Goal: Check status: Check status

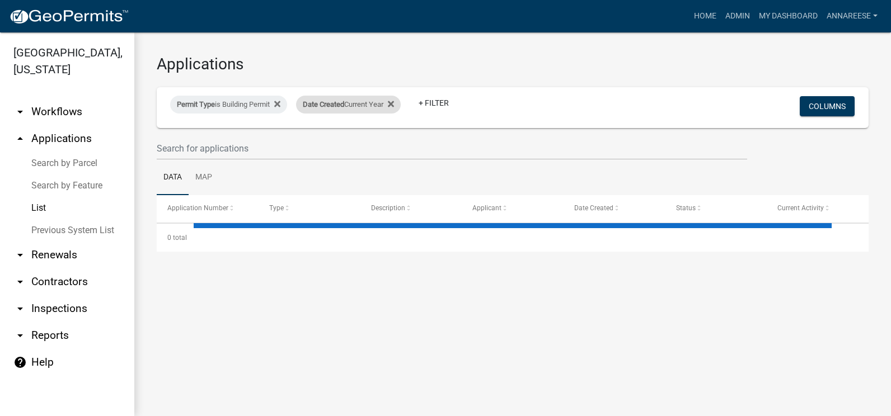
select select "3: 100"
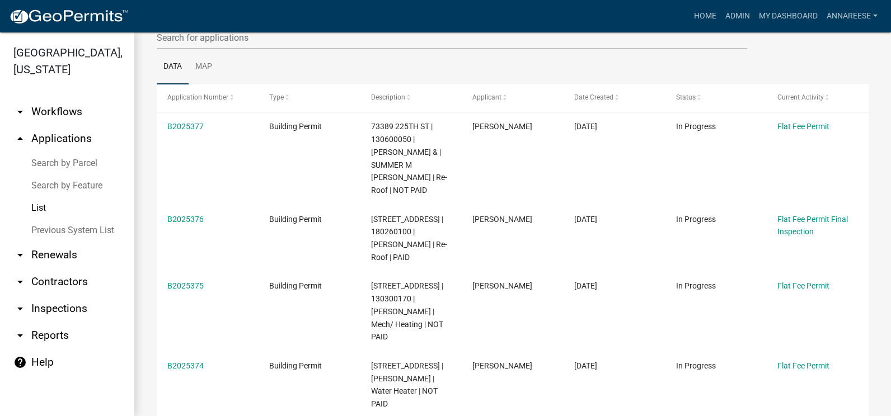
scroll to position [112, 0]
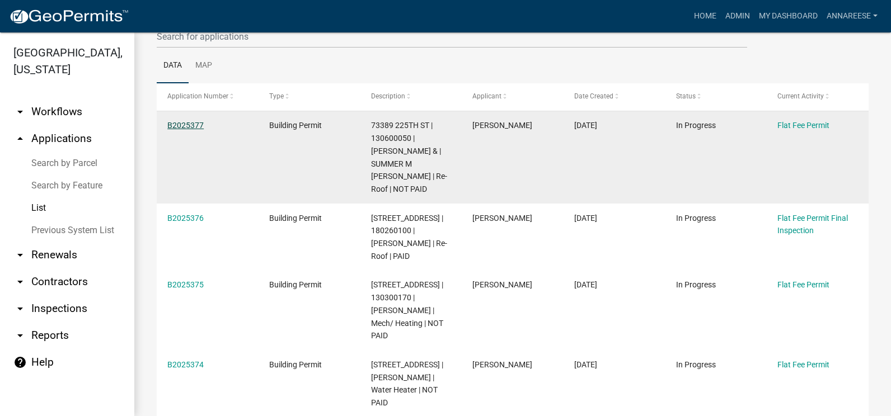
click at [198, 126] on link "B2025377" at bounding box center [185, 125] width 36 height 9
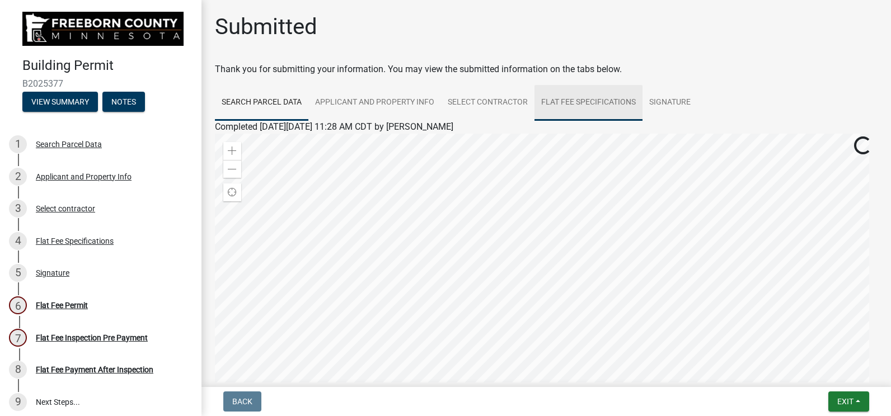
click at [572, 94] on link "Flat Fee Specifications" at bounding box center [589, 103] width 108 height 36
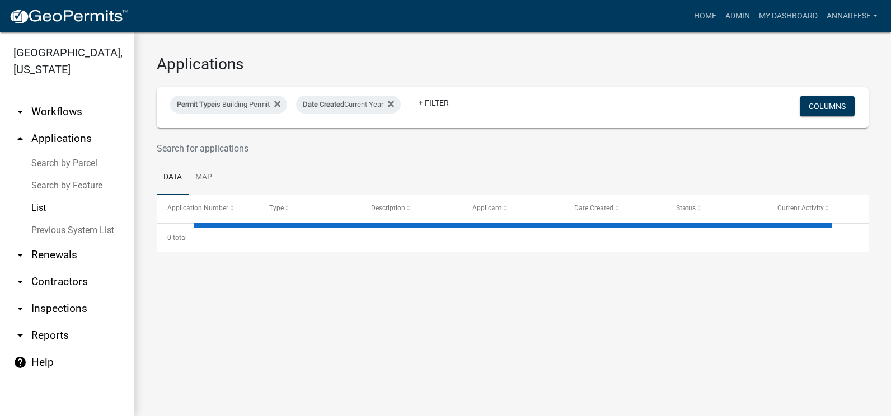
select select "3: 100"
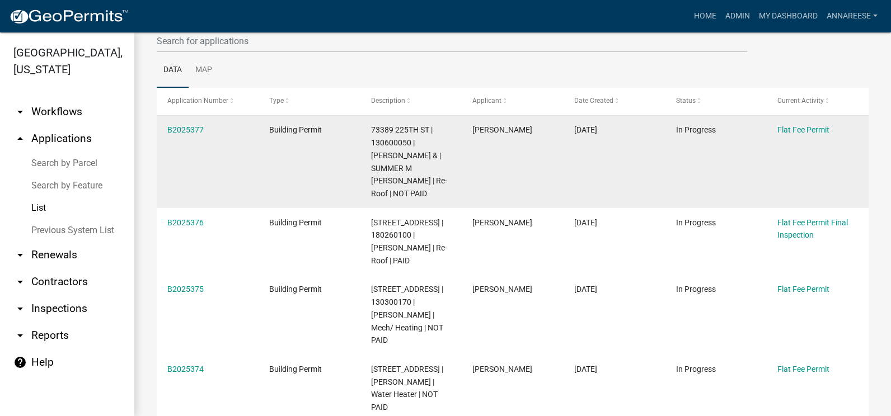
scroll to position [112, 0]
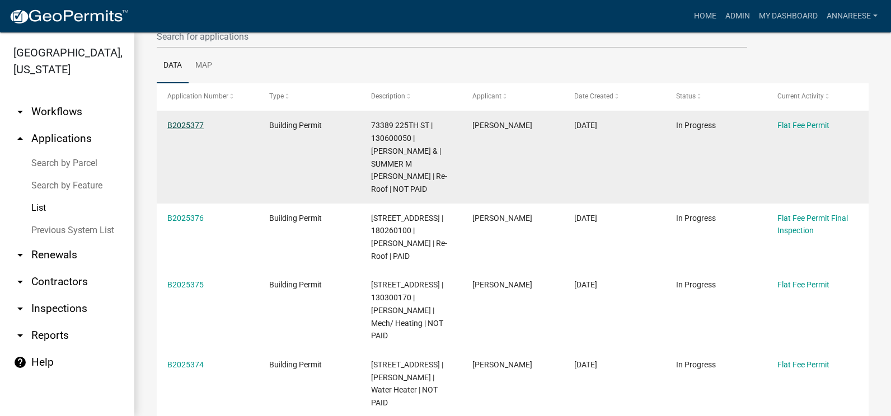
click at [195, 125] on link "B2025377" at bounding box center [185, 125] width 36 height 9
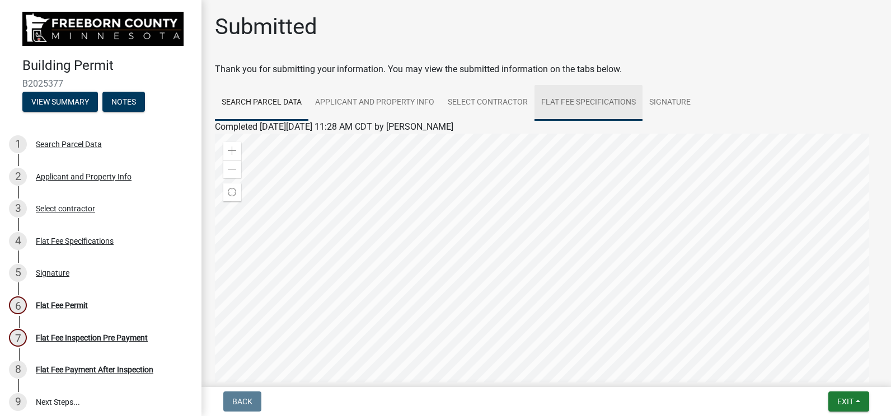
click at [582, 111] on link "Flat Fee Specifications" at bounding box center [589, 103] width 108 height 36
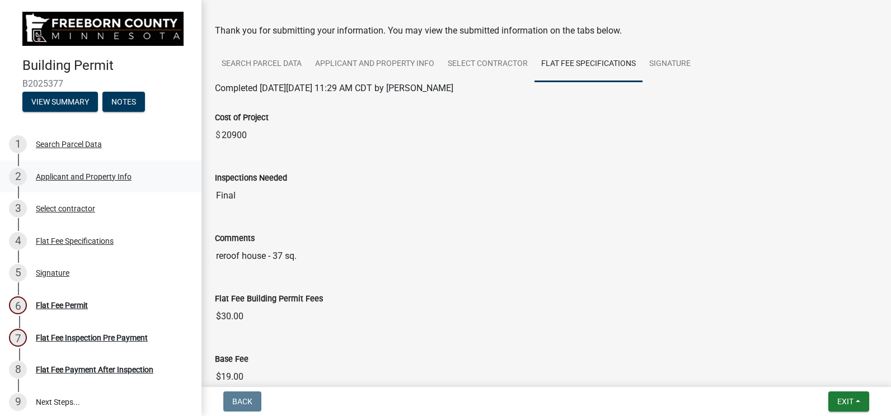
scroll to position [56, 0]
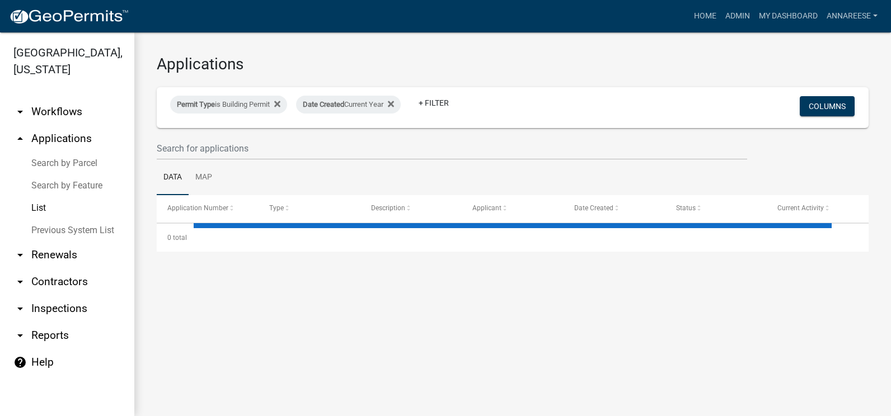
select select "3: 100"
